Goal: Task Accomplishment & Management: Use online tool/utility

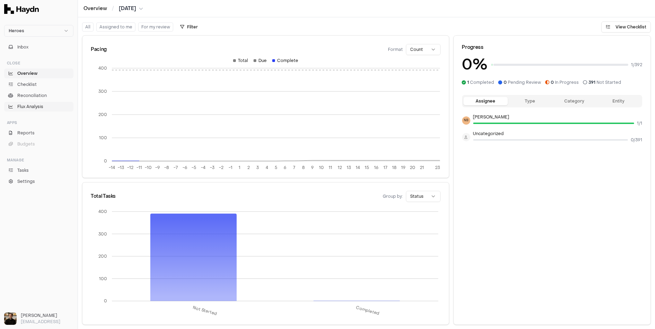
click at [37, 103] on link "Flux Analysis" at bounding box center [38, 107] width 69 height 10
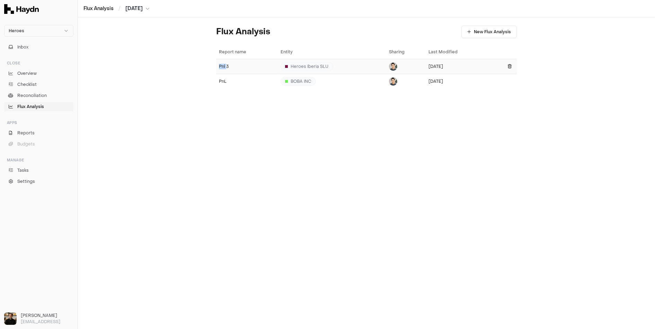
click at [227, 64] on div "Pnl 3" at bounding box center [247, 67] width 56 height 6
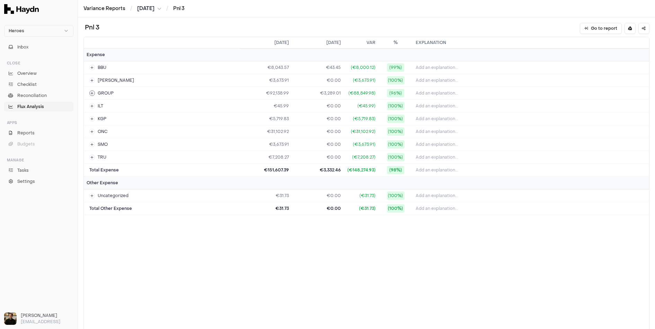
click at [98, 96] on div "GROUP" at bounding box center [101, 93] width 24 height 12
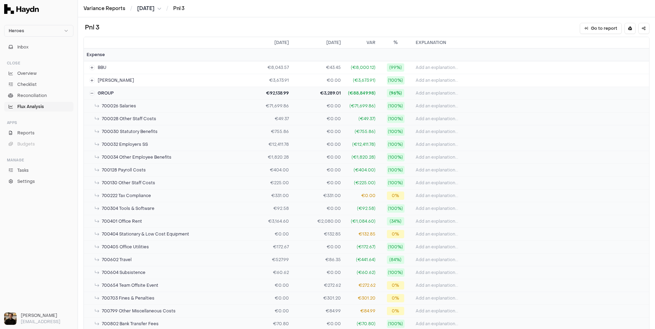
click at [336, 131] on td "€0.00" at bounding box center [318, 131] width 52 height 13
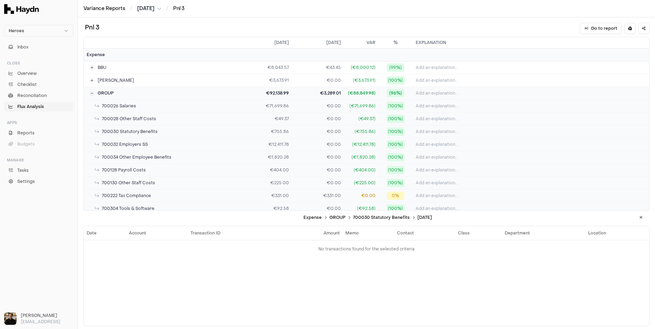
click at [282, 131] on td "€755.86" at bounding box center [266, 131] width 52 height 13
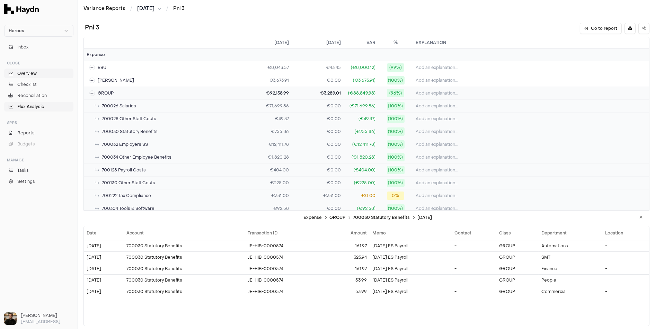
click at [46, 70] on link "Overview" at bounding box center [38, 74] width 69 height 10
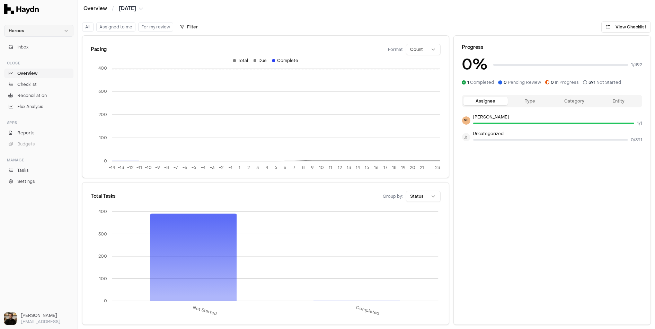
click at [38, 34] on html "Heroes Inbox Close Overview Checklist Reconciliation Flux Analysis Apps Reports…" at bounding box center [327, 164] width 655 height 329
click at [27, 46] on div "[PERSON_NAME]" at bounding box center [39, 44] width 66 height 10
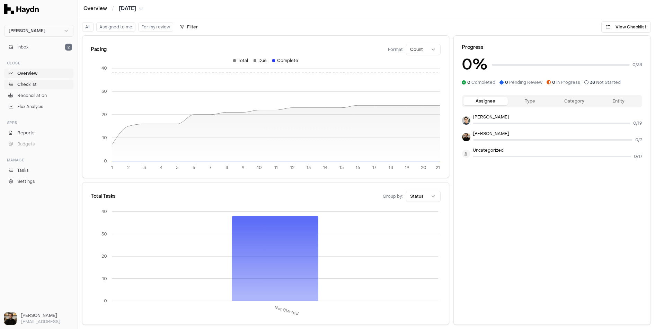
click at [34, 83] on span "Checklist" at bounding box center [26, 84] width 19 height 6
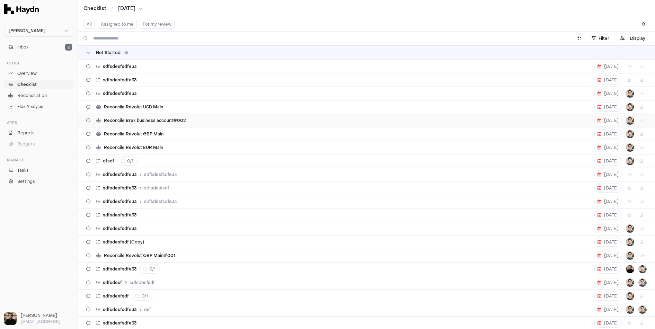
click at [150, 123] on div "Reconcile Brex business account#002 [DATE]" at bounding box center [366, 120] width 561 height 13
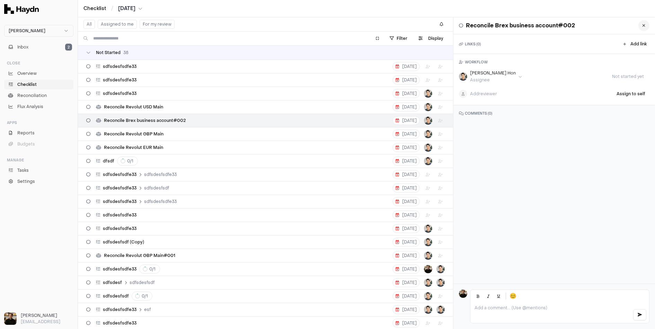
click at [644, 27] on icon at bounding box center [644, 26] width 3 height 4
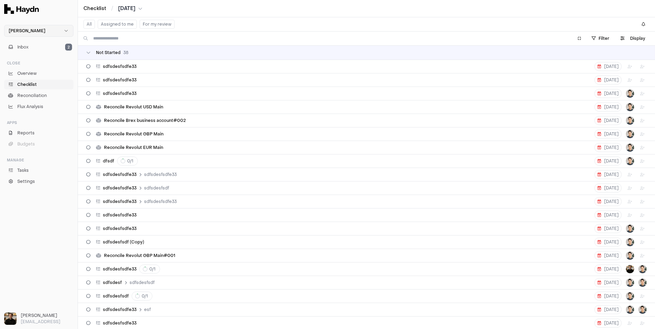
click at [16, 28] on html "[PERSON_NAME] Inbox 2 Close Overview Checklist Reconciliation Flux Analysis App…" at bounding box center [327, 164] width 655 height 329
click at [28, 83] on div "Heroes" at bounding box center [39, 83] width 66 height 10
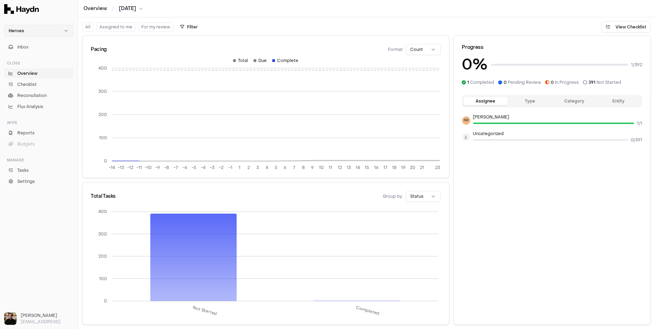
click at [40, 28] on html "Heroes Inbox Close Overview Checklist Reconciliation Flux Analysis Apps Reports…" at bounding box center [327, 164] width 655 height 329
click at [41, 64] on div "Nivoda" at bounding box center [39, 64] width 66 height 10
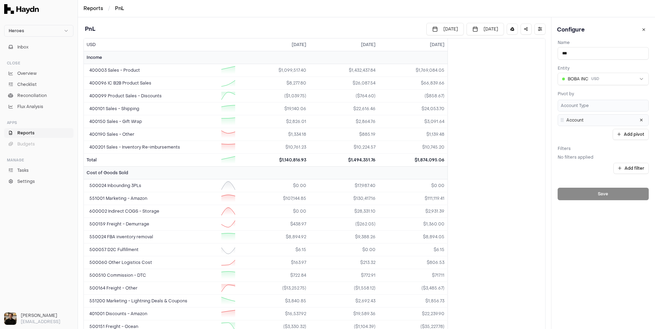
scroll to position [323, 0]
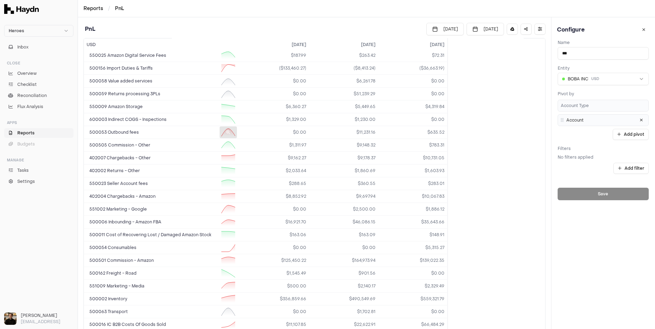
click at [231, 126] on div at bounding box center [228, 132] width 17 height 12
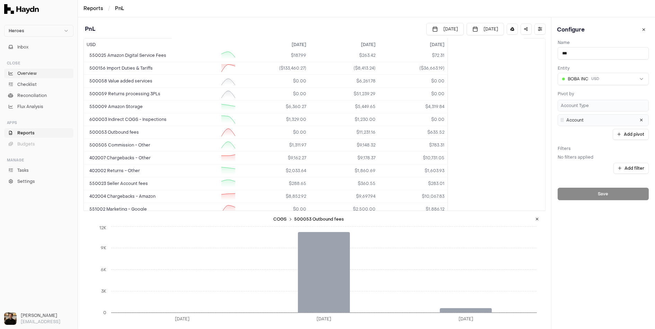
click at [26, 73] on span "Overview" at bounding box center [26, 73] width 19 height 6
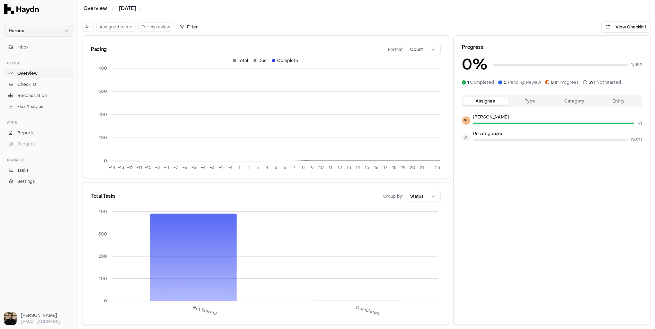
click at [41, 30] on html "Heroes Inbox Close Overview Checklist Reconciliation Flux Analysis Apps Reports…" at bounding box center [327, 164] width 655 height 329
click at [32, 63] on div "Nivoda" at bounding box center [39, 64] width 66 height 10
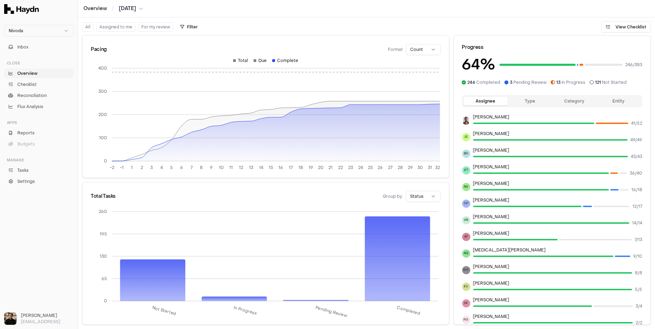
click at [538, 103] on button "Type" at bounding box center [530, 101] width 44 height 8
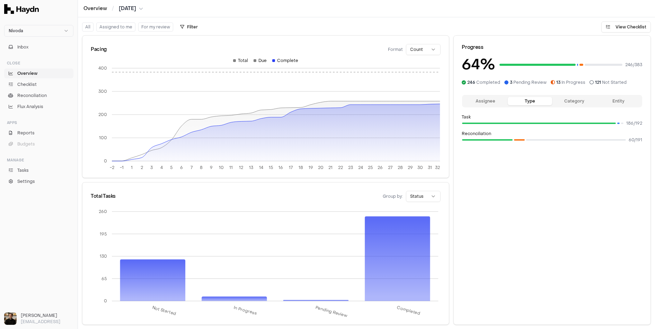
click at [572, 106] on div "Assignee Type Category Entity" at bounding box center [552, 101] width 181 height 12
click at [477, 101] on button "Assignee" at bounding box center [486, 101] width 44 height 8
